Goal: Transaction & Acquisition: Subscribe to service/newsletter

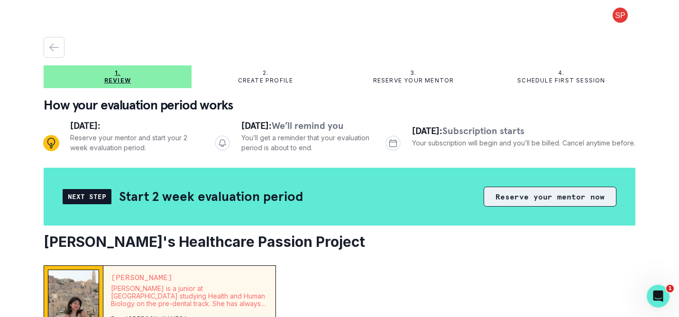
click at [546, 205] on button "Reserve your mentor now" at bounding box center [550, 197] width 133 height 20
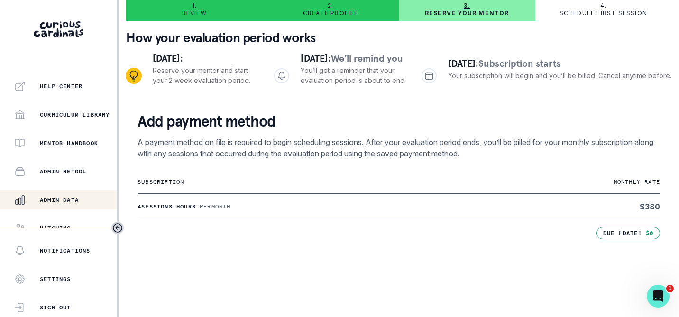
scroll to position [197, 0]
click at [61, 206] on div "Admin Data" at bounding box center [65, 200] width 102 height 11
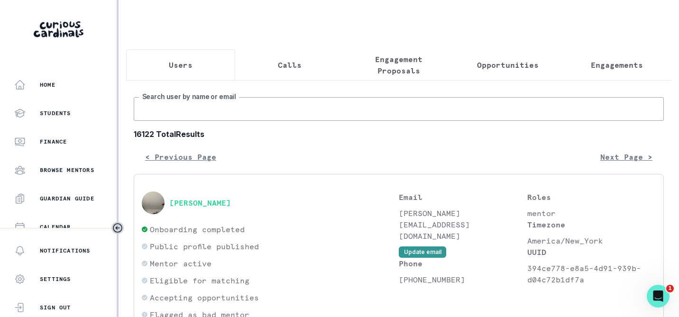
click at [228, 114] on input "Search user by name or email" at bounding box center [399, 109] width 530 height 24
type input "[PERSON_NAME]"
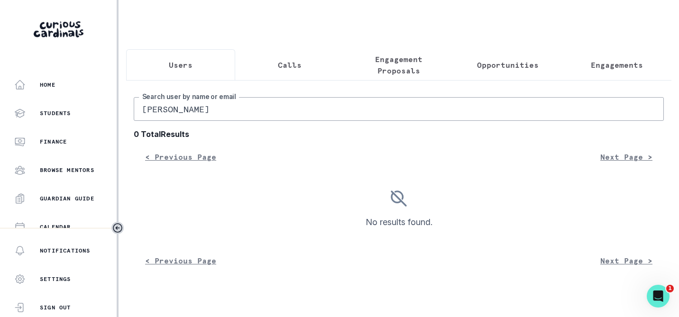
click at [163, 113] on input "[PERSON_NAME]" at bounding box center [399, 109] width 530 height 24
type input "shanaya"
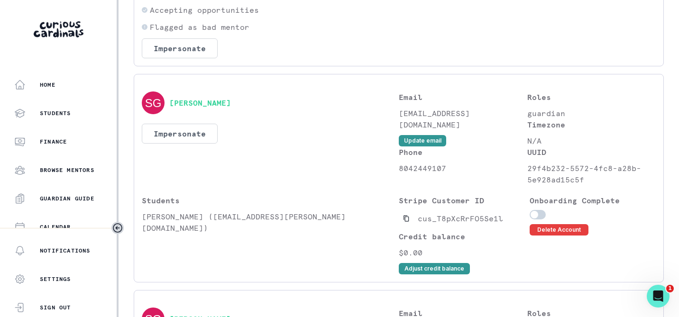
scroll to position [288, 0]
click at [187, 128] on button "Impersonate" at bounding box center [180, 133] width 76 height 20
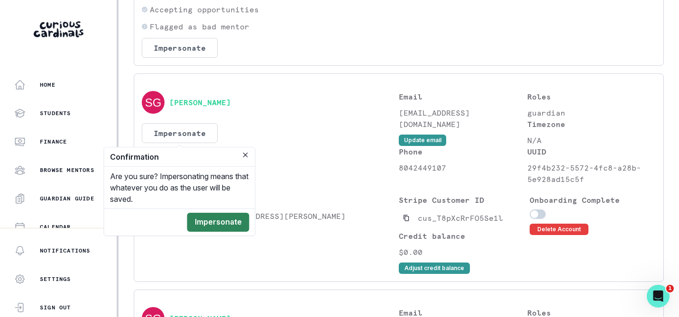
click at [229, 228] on button "Impersonate" at bounding box center [218, 222] width 62 height 19
